Goal: Task Accomplishment & Management: Use online tool/utility

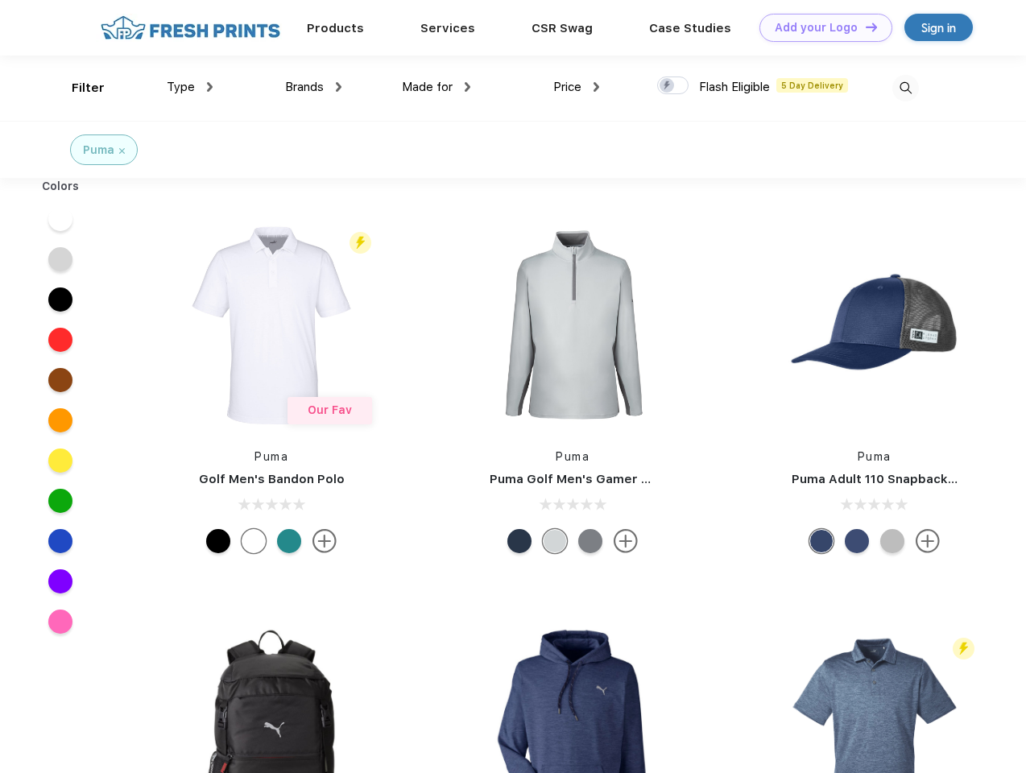
scroll to position [1, 0]
click at [820, 27] on link "Add your Logo Design Tool" at bounding box center [825, 28] width 133 height 28
click at [0, 0] on div "Design Tool" at bounding box center [0, 0] width 0 height 0
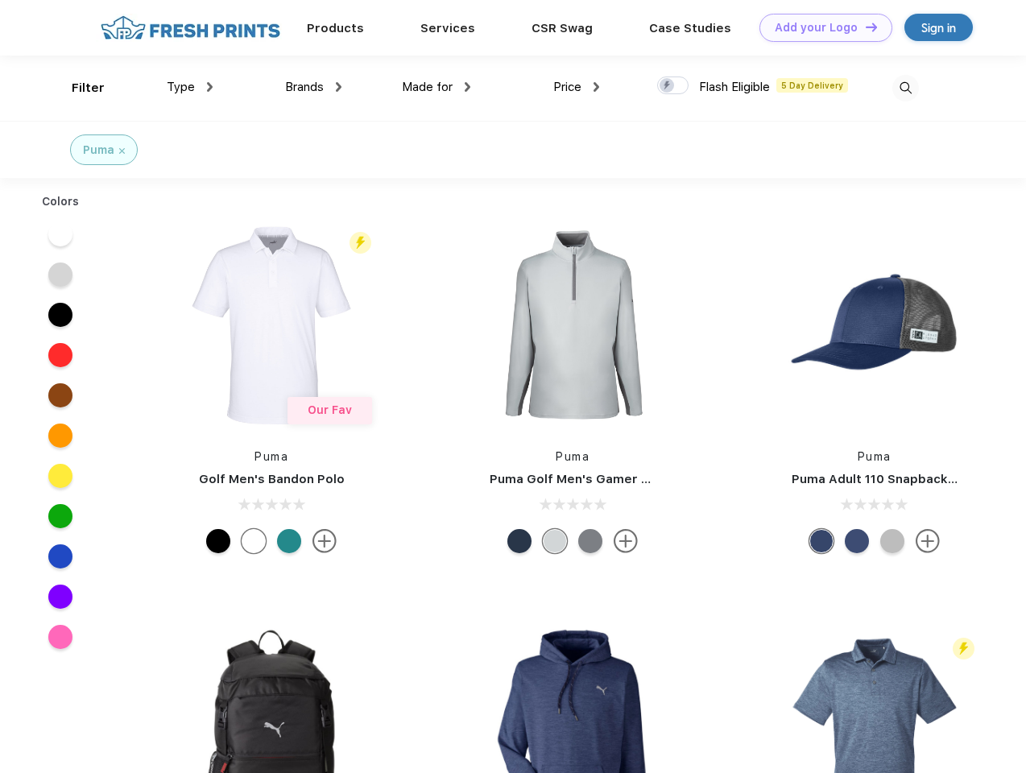
click at [864, 27] on link "Add your Logo Design Tool" at bounding box center [825, 28] width 133 height 28
click at [77, 88] on div "Filter" at bounding box center [88, 88] width 33 height 19
click at [190, 87] on span "Type" at bounding box center [181, 87] width 28 height 14
click at [313, 87] on span "Brands" at bounding box center [304, 87] width 39 height 14
click at [437, 87] on span "Made for" at bounding box center [427, 87] width 51 height 14
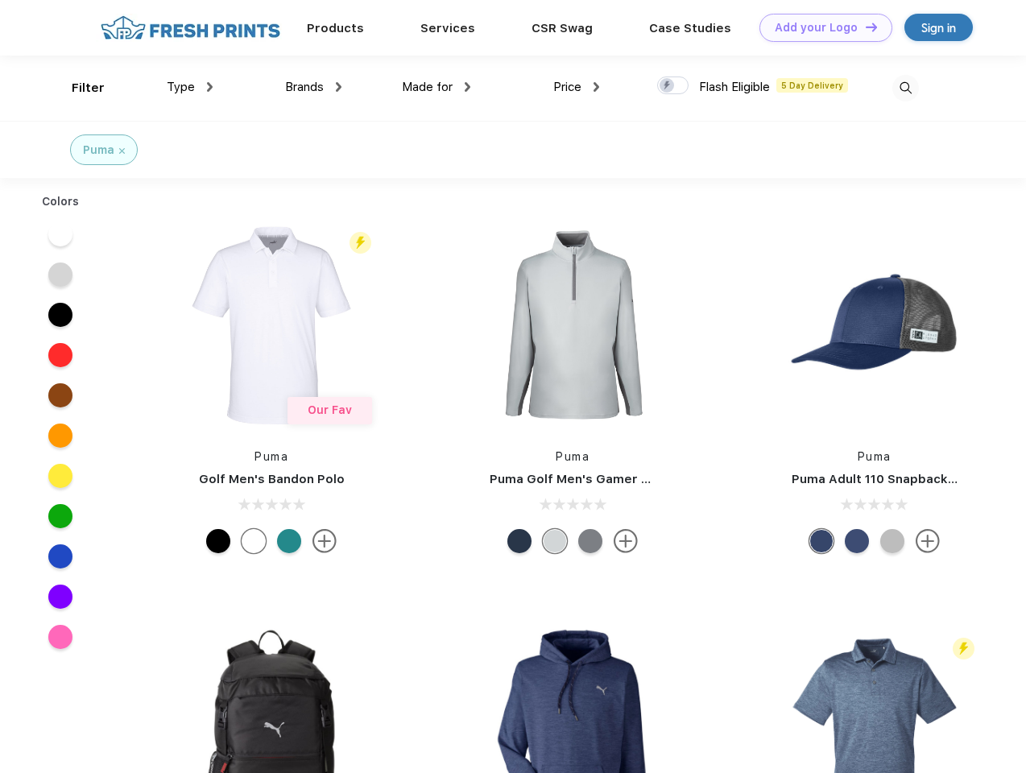
click at [577, 87] on span "Price" at bounding box center [567, 87] width 28 height 14
click at [673, 86] on div at bounding box center [672, 86] width 31 height 18
click at [668, 86] on input "checkbox" at bounding box center [662, 81] width 10 height 10
click at [905, 88] on img at bounding box center [905, 88] width 27 height 27
